Goal: Subscribe to service/newsletter

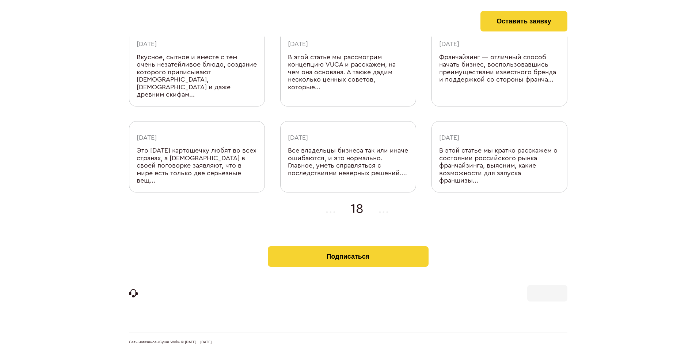
scroll to position [239, 0]
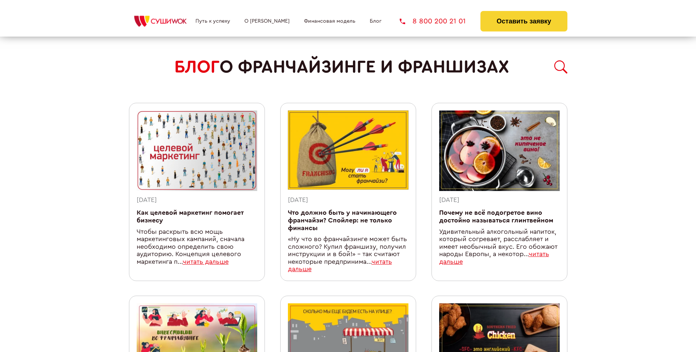
scroll to position [658, 0]
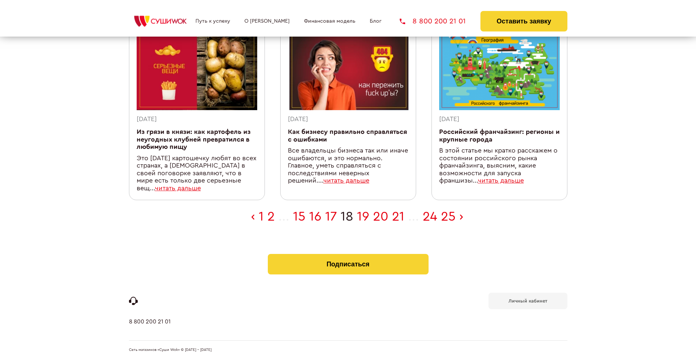
click at [528, 298] on b "Личный кабинет" at bounding box center [528, 300] width 39 height 5
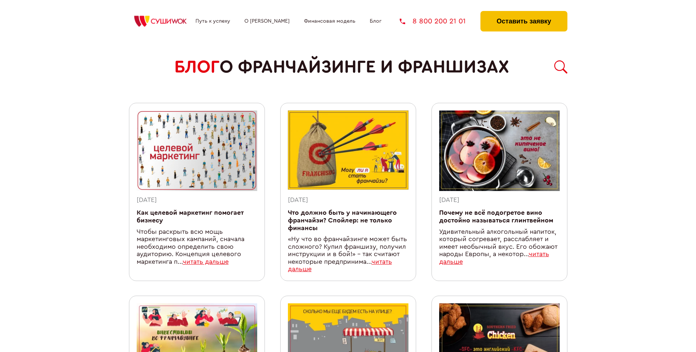
click at [524, 13] on button "Оставить заявку" at bounding box center [524, 21] width 87 height 20
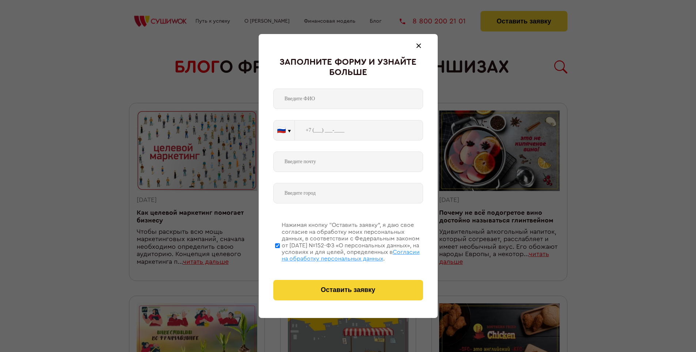
click at [339, 254] on span "Согласии на обработку персональных данных" at bounding box center [351, 255] width 138 height 12
click at [280, 254] on input "Нажимая кнопку “Оставить заявку”, я даю свое согласие на обработку моих персона…" at bounding box center [277, 245] width 5 height 58
checkbox input "false"
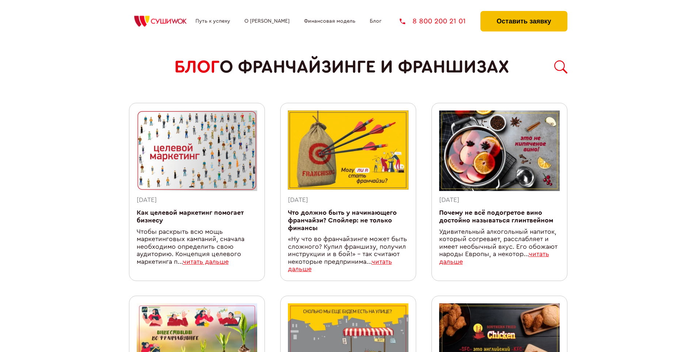
click at [524, 13] on button "Оставить заявку" at bounding box center [524, 21] width 87 height 20
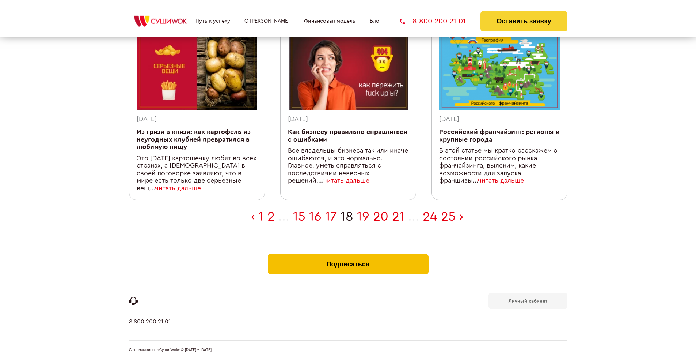
click at [348, 254] on button "Подписаться" at bounding box center [348, 264] width 161 height 20
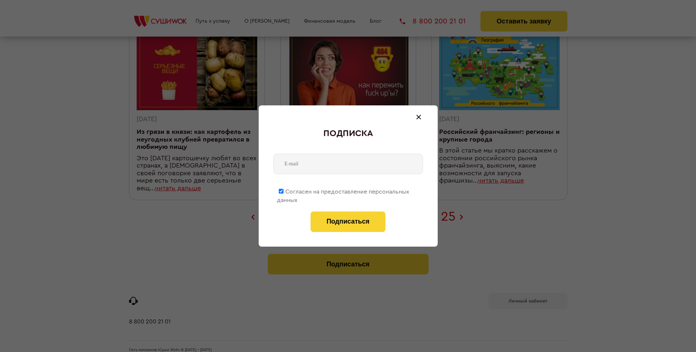
click at [344, 190] on span "Согласен на предоставление персональных данных" at bounding box center [343, 196] width 132 height 14
click at [284, 190] on input "Согласен на предоставление персональных данных" at bounding box center [281, 191] width 5 height 5
checkbox input "false"
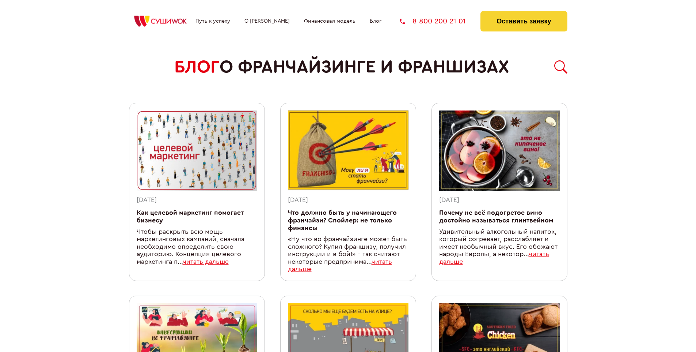
scroll to position [658, 0]
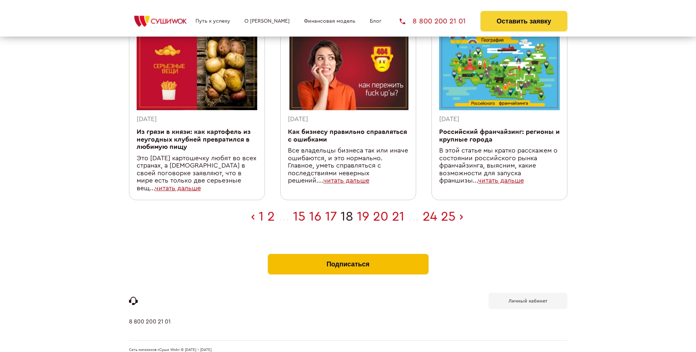
click at [348, 254] on button "Подписаться" at bounding box center [348, 264] width 161 height 20
